Goal: Information Seeking & Learning: Learn about a topic

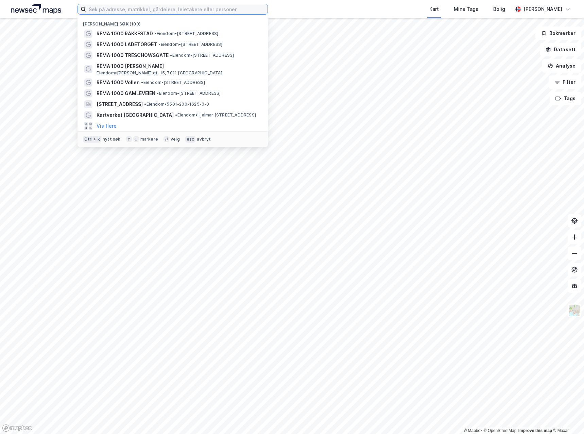
click at [146, 8] on input at bounding box center [177, 9] width 182 height 10
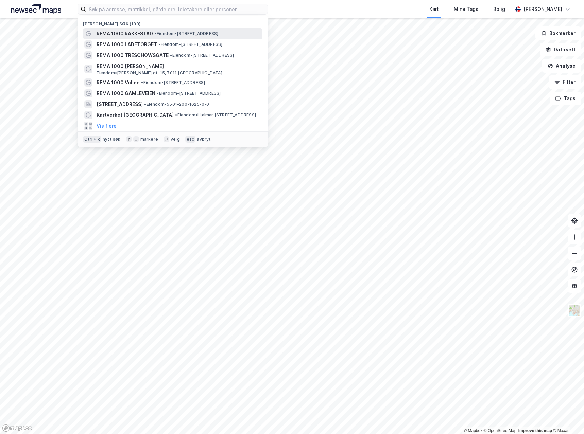
click at [143, 33] on span "REMA 1000 RAKKESTAD" at bounding box center [125, 34] width 56 height 8
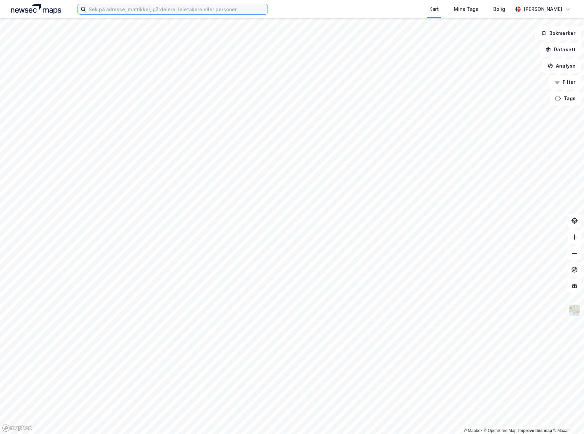
click at [144, 12] on input at bounding box center [177, 9] width 182 height 10
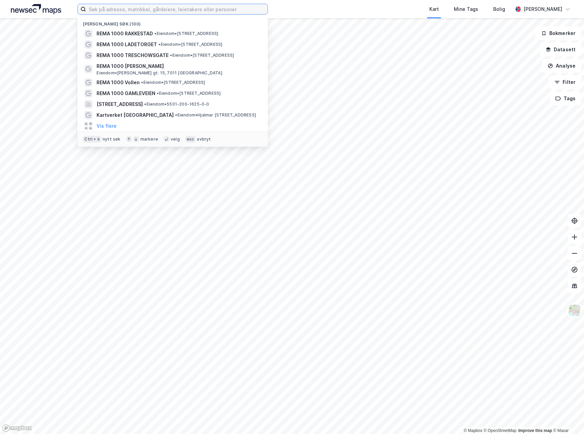
paste input "REMA 1000 Nesbru"
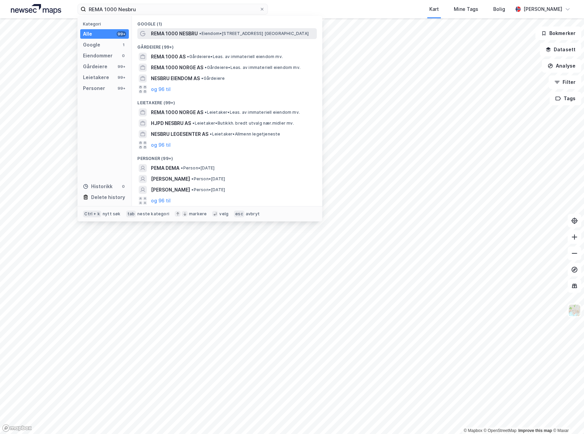
click at [163, 32] on span "REMA 1000 NESBRU" at bounding box center [174, 34] width 47 height 8
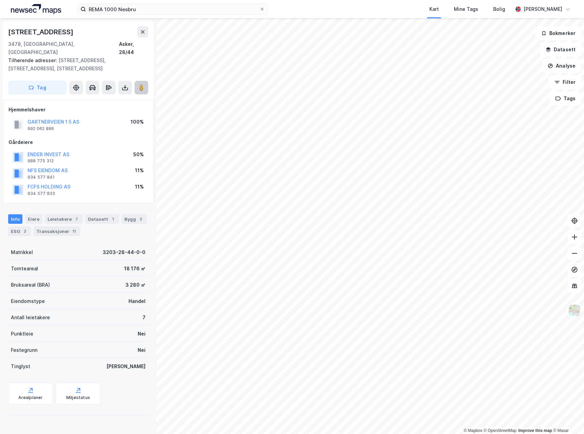
click at [140, 84] on image at bounding box center [141, 87] width 4 height 7
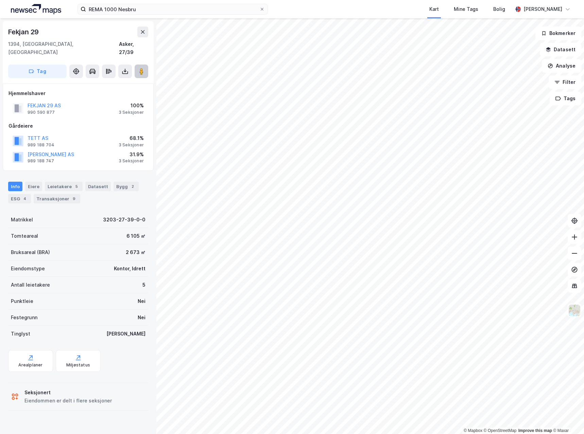
click at [144, 68] on icon at bounding box center [141, 71] width 7 height 7
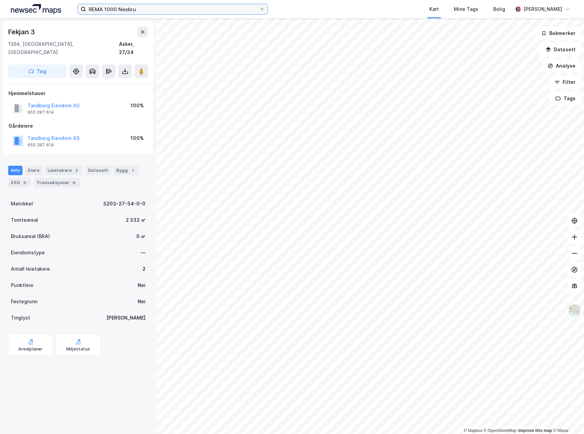
click at [144, 7] on input "REMA 1000 Nesbru" at bounding box center [172, 9] width 173 height 10
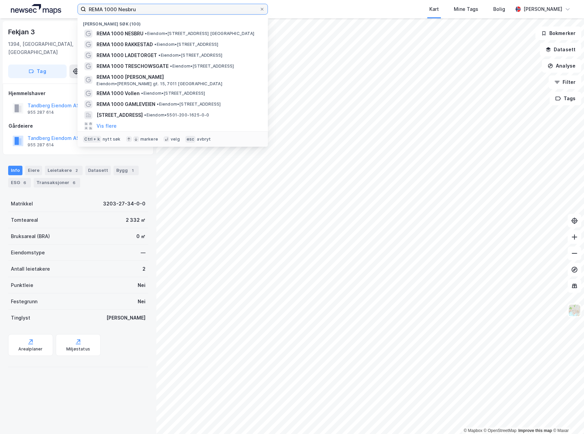
click at [144, 7] on input "REMA 1000 Nesbru" at bounding box center [172, 9] width 173 height 10
paste input "Oppsal"
type input "REMA 1000 Oppsal"
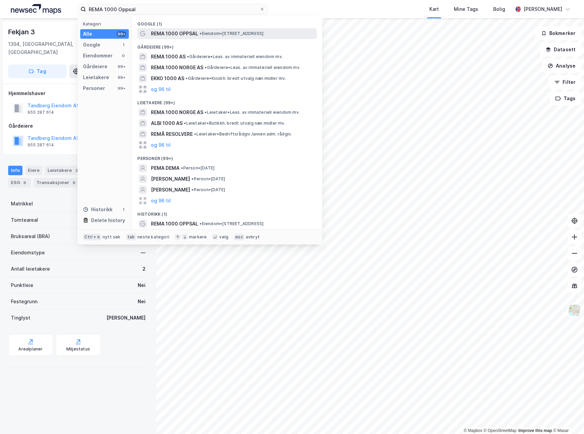
click at [174, 36] on span "REMA 1000 OPPSAL" at bounding box center [174, 34] width 47 height 8
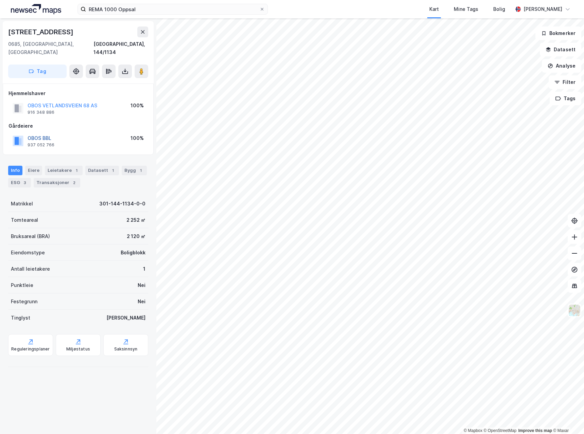
click at [0, 0] on button "OBOS BBL" at bounding box center [0, 0] width 0 height 0
